Goal: Navigation & Orientation: Find specific page/section

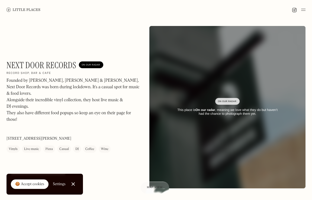
click at [27, 9] on img at bounding box center [24, 10] width 34 height 4
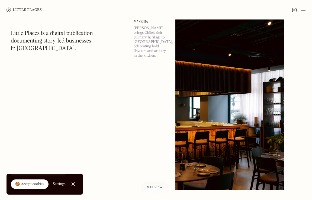
scroll to position [225, 0]
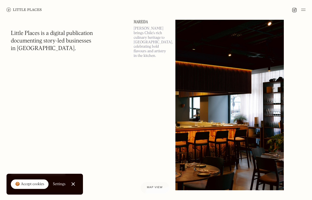
click at [306, 10] on div at bounding box center [156, 10] width 312 height 20
click at [304, 10] on img at bounding box center [303, 10] width 4 height 7
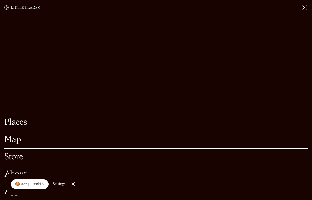
scroll to position [278, 0]
click at [14, 141] on link "Map" at bounding box center [156, 140] width 304 height 8
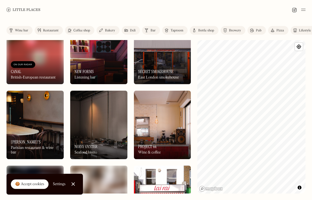
scroll to position [326, 0]
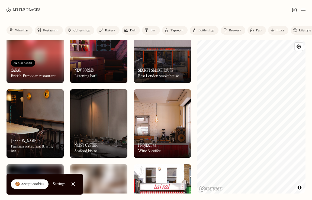
click at [78, 76] on div "Listening bar" at bounding box center [85, 76] width 21 height 5
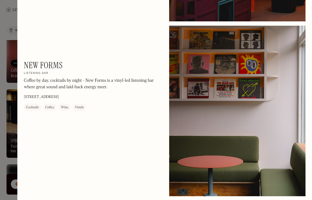
scroll to position [172, 0]
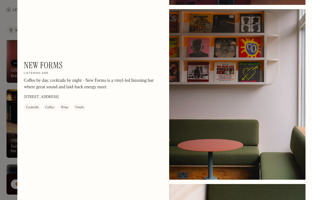
click at [4, 164] on div at bounding box center [156, 100] width 312 height 200
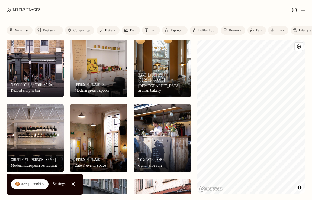
scroll to position [1965, 0]
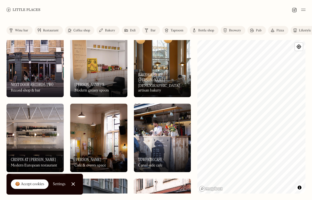
click at [32, 144] on div "On Our Radar Crispin at [PERSON_NAME] Modern European restaurant" at bounding box center [35, 158] width 57 height 30
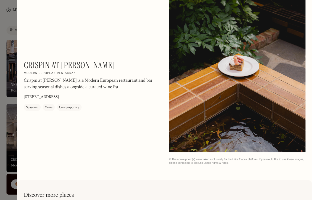
scroll to position [198, 0]
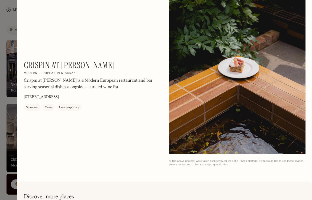
click at [12, 167] on div at bounding box center [156, 100] width 312 height 200
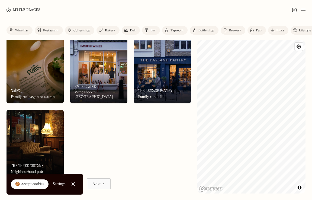
click at [101, 184] on link "Next" at bounding box center [99, 184] width 24 height 11
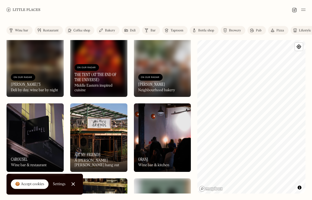
scroll to position [2043, 0]
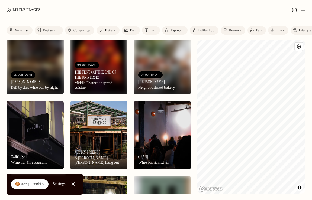
click at [186, 139] on img at bounding box center [162, 135] width 57 height 69
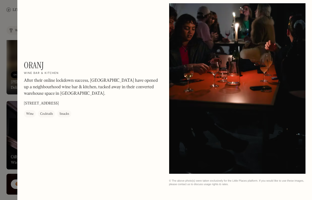
scroll to position [649, 0]
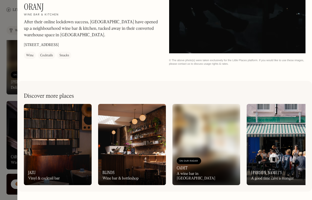
click at [4, 125] on div at bounding box center [156, 100] width 312 height 200
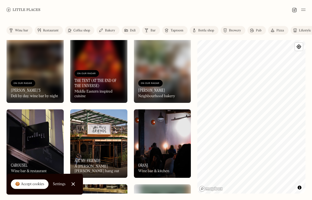
scroll to position [2035, 0]
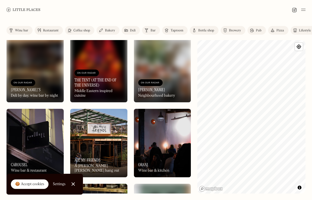
click at [96, 70] on div "On Our Radar" at bounding box center [87, 73] width 24 height 7
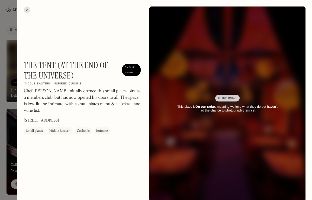
click at [6, 131] on div at bounding box center [156, 100] width 312 height 200
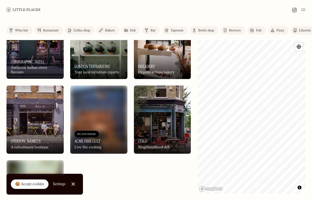
scroll to position [2359, 0]
